Goal: Use online tool/utility: Utilize a website feature to perform a specific function

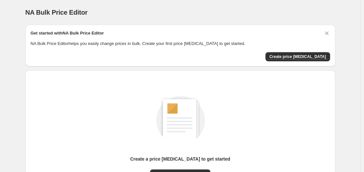
scroll to position [72, 0]
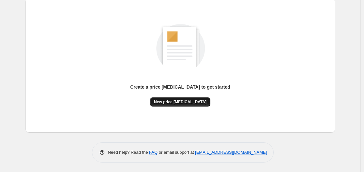
click at [188, 100] on span "New price [MEDICAL_DATA]" at bounding box center [180, 101] width 52 height 5
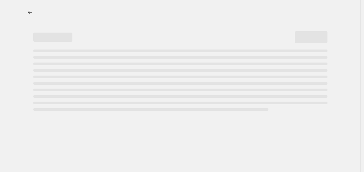
select select "percentage"
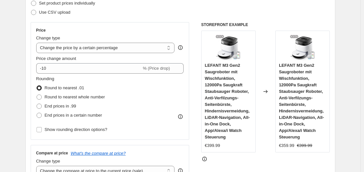
scroll to position [130, 0]
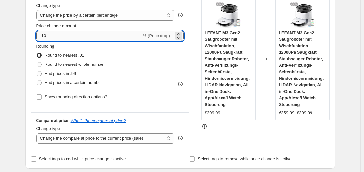
drag, startPoint x: 43, startPoint y: 35, endPoint x: 54, endPoint y: 36, distance: 10.8
click at [54, 36] on input "-10" at bounding box center [88, 36] width 105 height 10
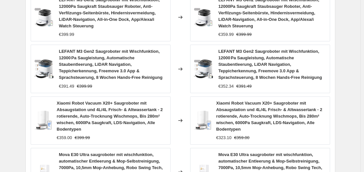
scroll to position [587, 0]
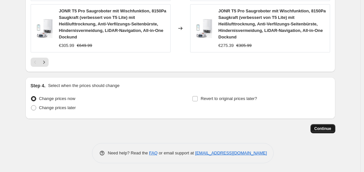
type input "-30"
click at [327, 129] on span "Continue" at bounding box center [322, 128] width 17 height 5
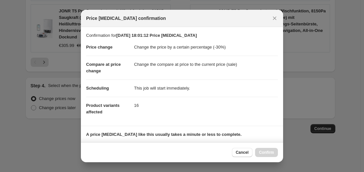
click at [272, 151] on div "Cancel Confirm" at bounding box center [255, 152] width 46 height 9
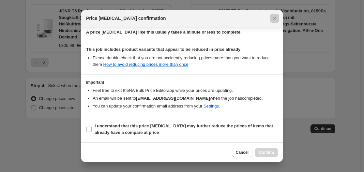
drag, startPoint x: 79, startPoint y: 129, endPoint x: 89, endPoint y: 129, distance: 10.1
click at [80, 129] on div at bounding box center [182, 86] width 364 height 172
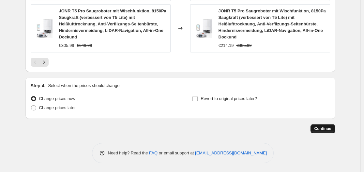
click at [333, 131] on button "Continue" at bounding box center [322, 128] width 25 height 9
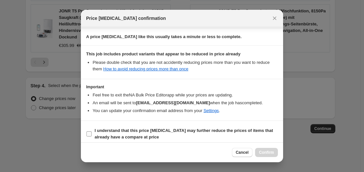
scroll to position [102, 0]
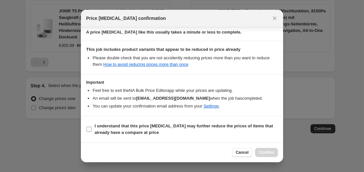
click at [88, 129] on input "I understand that this price change job may further reduce the prices of items …" at bounding box center [88, 129] width 5 height 5
checkbox input "true"
drag, startPoint x: 270, startPoint y: 152, endPoint x: 263, endPoint y: 136, distance: 16.8
click at [269, 151] on span "Confirm" at bounding box center [266, 152] width 15 height 5
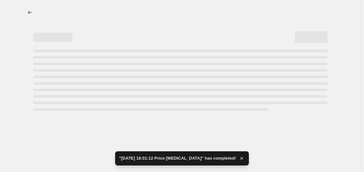
select select "percentage"
